Goal: Task Accomplishment & Management: Manage account settings

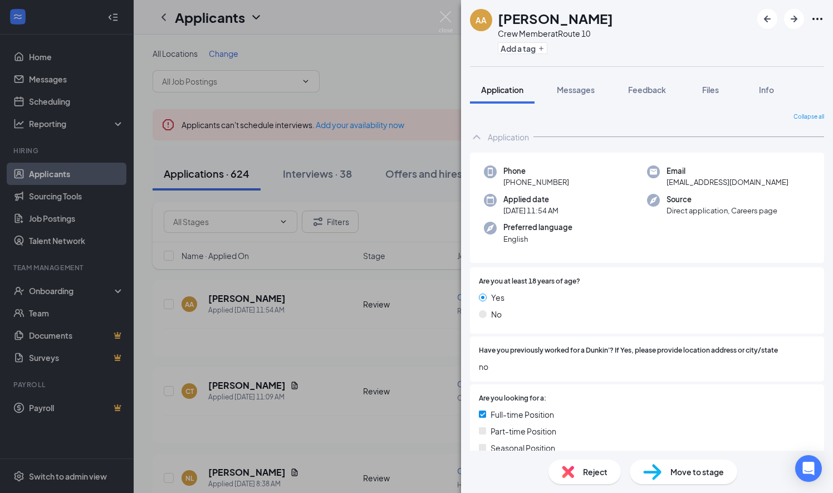
click at [443, 14] on img at bounding box center [446, 22] width 14 height 22
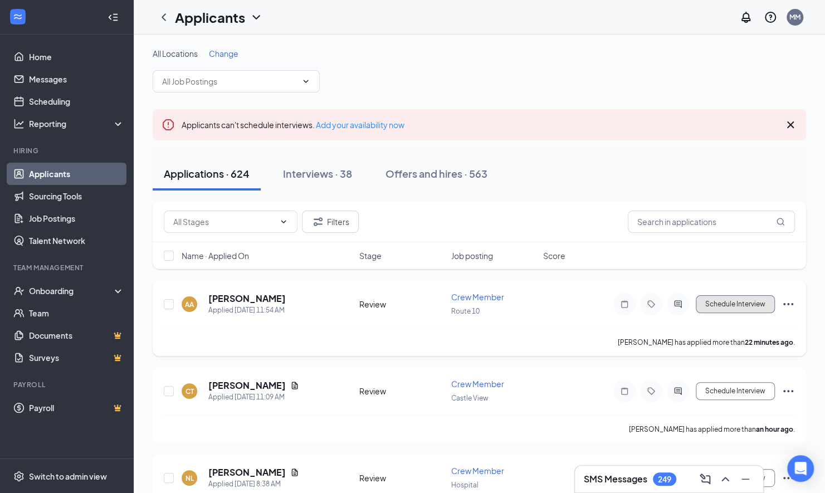
click at [733, 299] on button "Schedule Interview" at bounding box center [734, 304] width 79 height 18
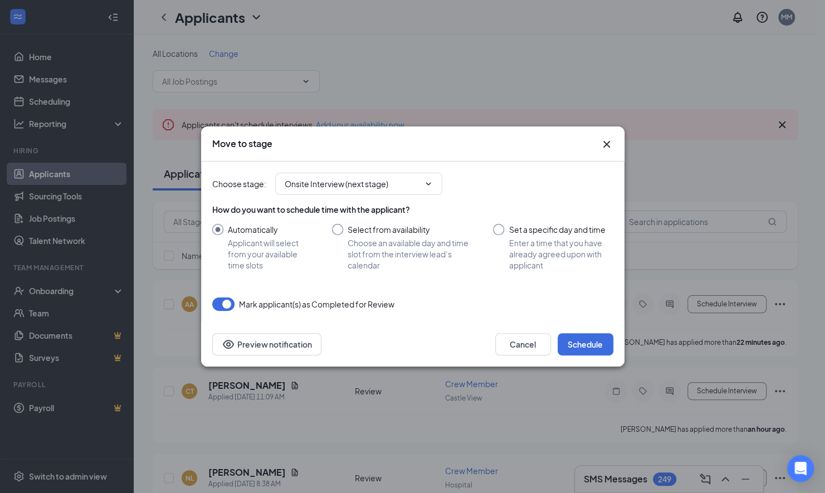
click at [339, 229] on input "Select from availability Choose an available day and time slot from the intervi…" at bounding box center [401, 247] width 139 height 47
radio input "true"
radio input "false"
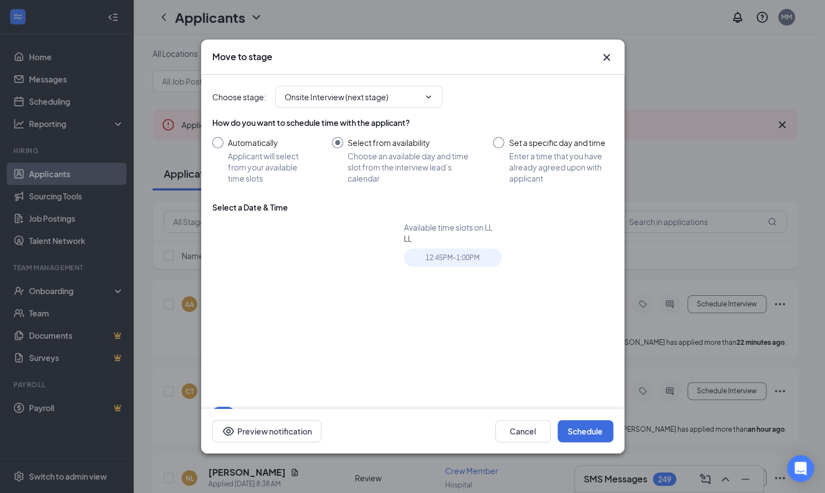
type input "[DATE]"
click at [327, 306] on div "19" at bounding box center [328, 307] width 13 height 13
click at [448, 259] on div "12:45PM - 1:00PM" at bounding box center [453, 257] width 98 height 18
click at [586, 435] on button "Schedule" at bounding box center [585, 431] width 56 height 22
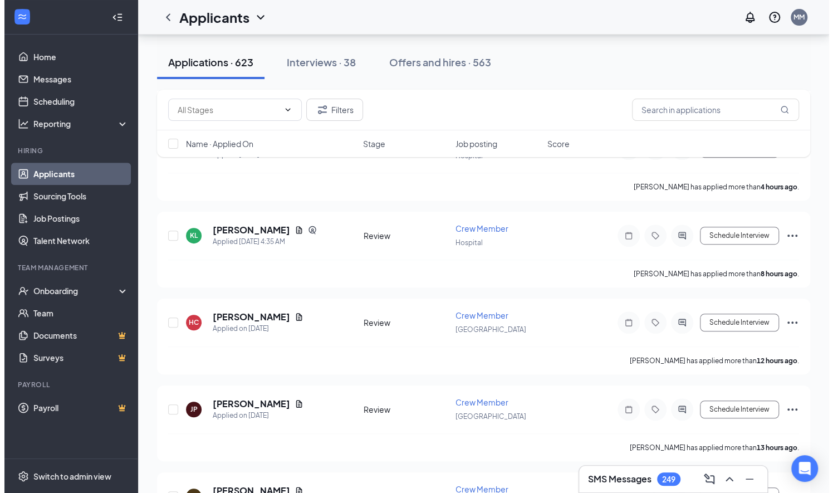
scroll to position [245, 0]
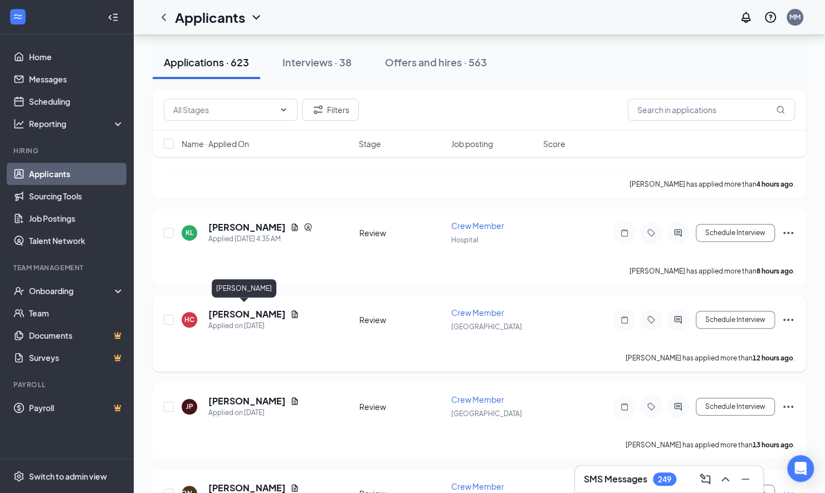
click at [254, 310] on h5 "[PERSON_NAME]" at bounding box center [246, 314] width 77 height 12
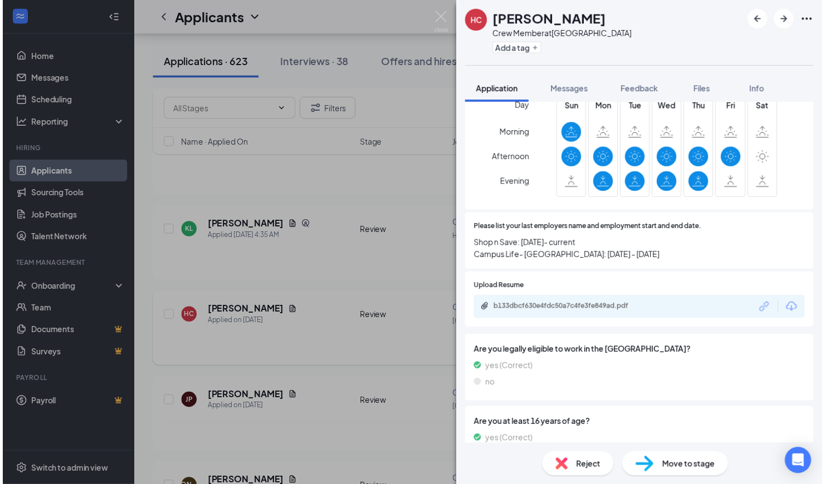
scroll to position [449, 0]
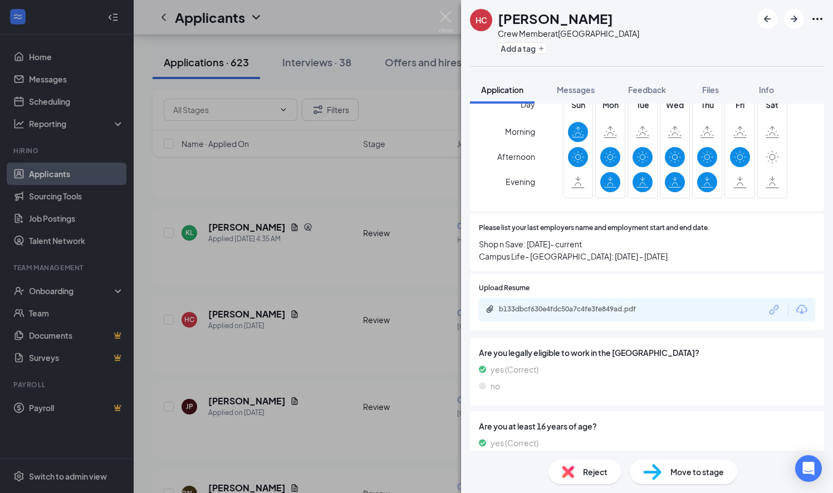
click at [795, 313] on icon "Download" at bounding box center [801, 309] width 13 height 13
click at [439, 20] on img at bounding box center [446, 22] width 14 height 22
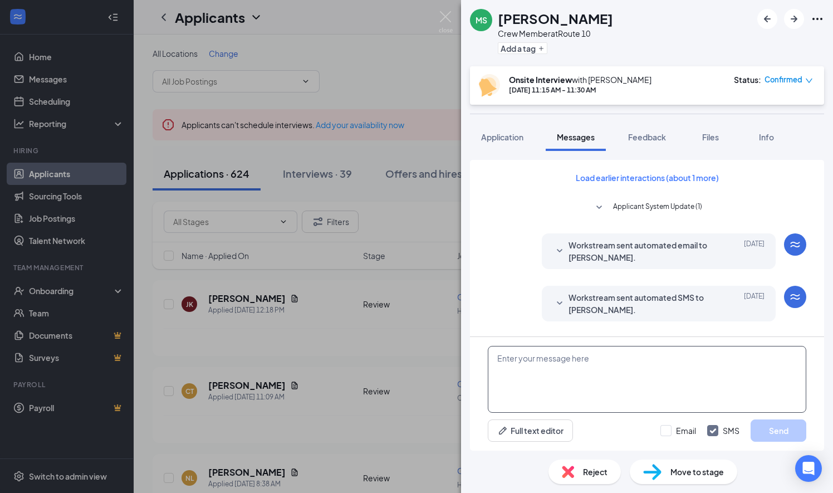
click at [500, 358] on textarea at bounding box center [647, 379] width 318 height 67
type textarea "Hello Miranda 310 South Main St,Cheshire"
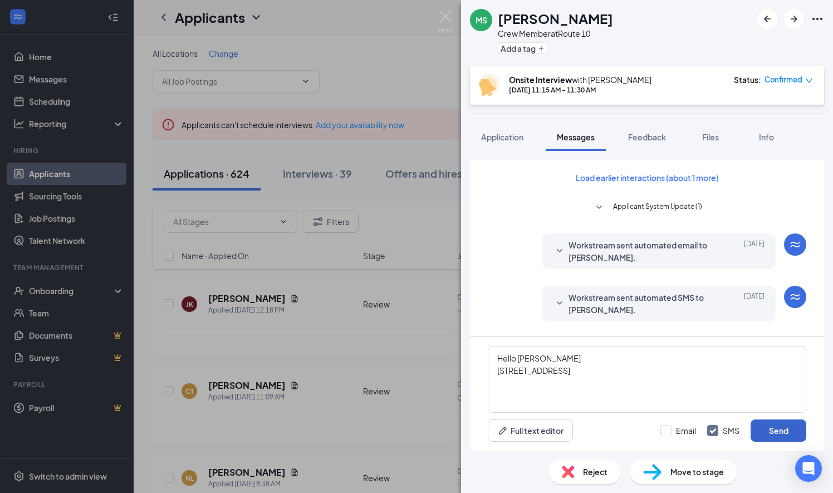
click at [784, 431] on button "Send" at bounding box center [779, 430] width 56 height 22
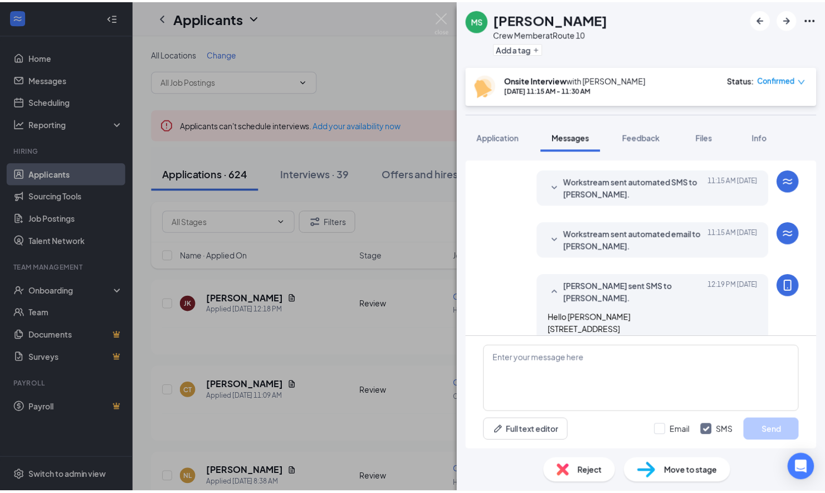
scroll to position [393, 0]
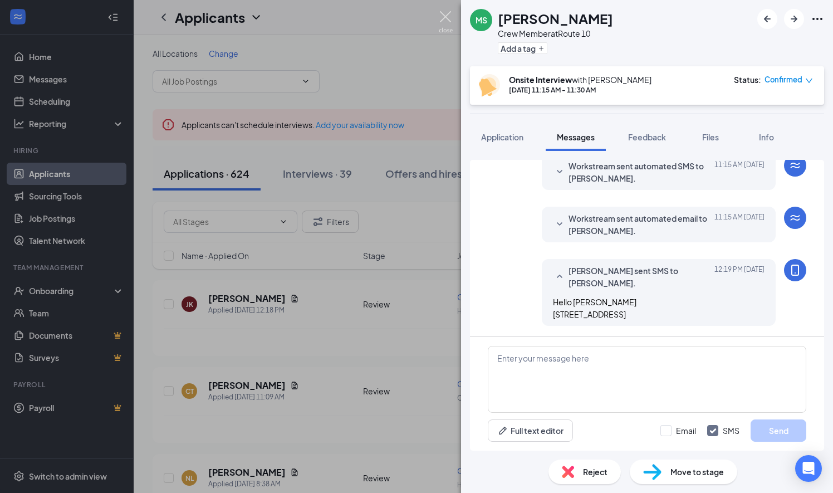
click at [447, 13] on img at bounding box center [446, 22] width 14 height 22
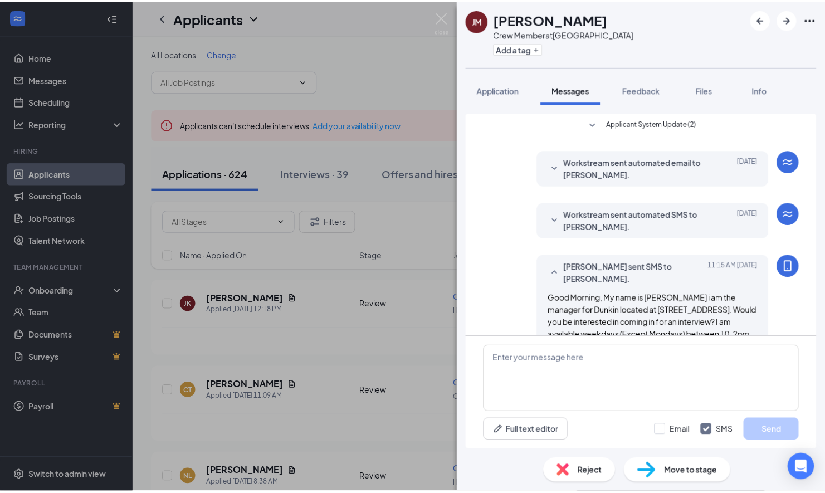
scroll to position [117, 0]
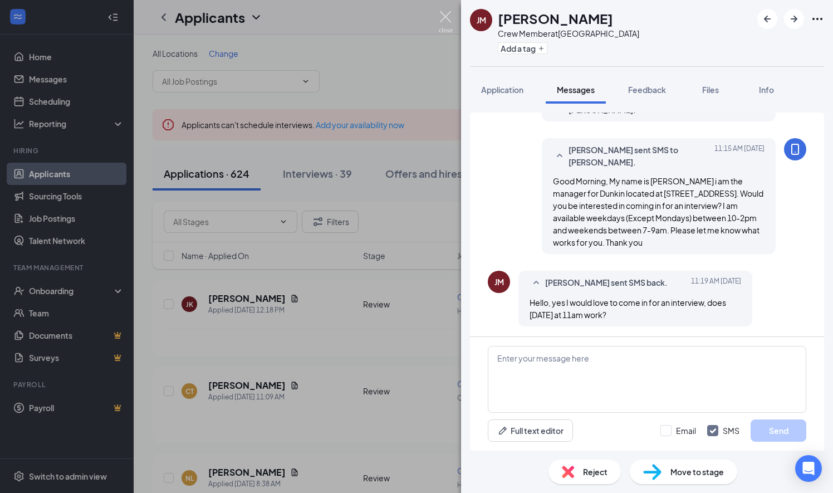
click at [445, 18] on img at bounding box center [446, 22] width 14 height 22
